Goal: Register for event/course

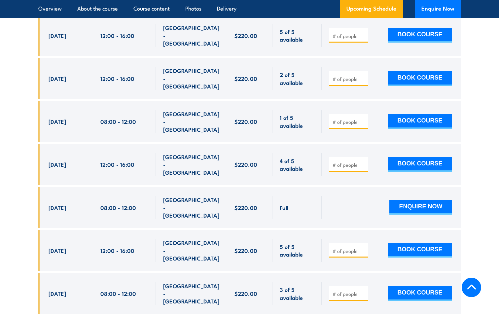
scroll to position [1359, 0]
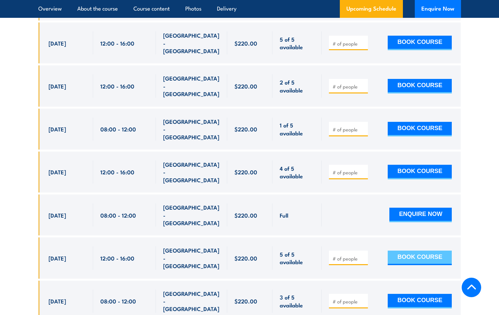
click at [420, 250] on button "BOOK COURSE" at bounding box center [419, 257] width 64 height 15
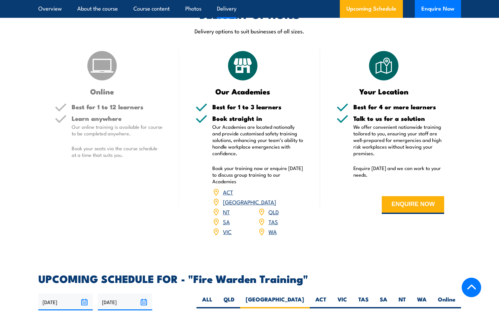
scroll to position [963, 0]
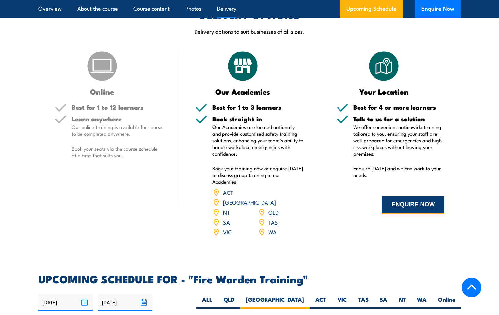
click at [405, 203] on button "ENQUIRE NOW" at bounding box center [412, 205] width 62 height 18
